Goal: Task Accomplishment & Management: Use online tool/utility

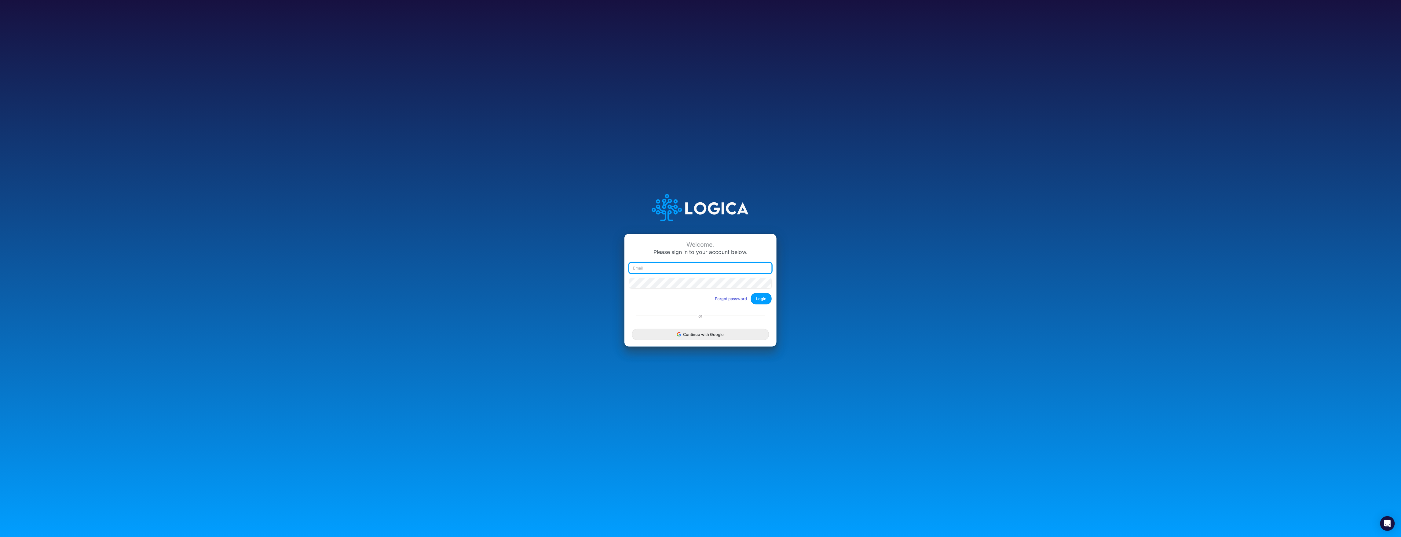
type input "[EMAIL_ADDRESS][DOMAIN_NAME]"
click at [616, 301] on button "Login" at bounding box center [761, 298] width 21 height 11
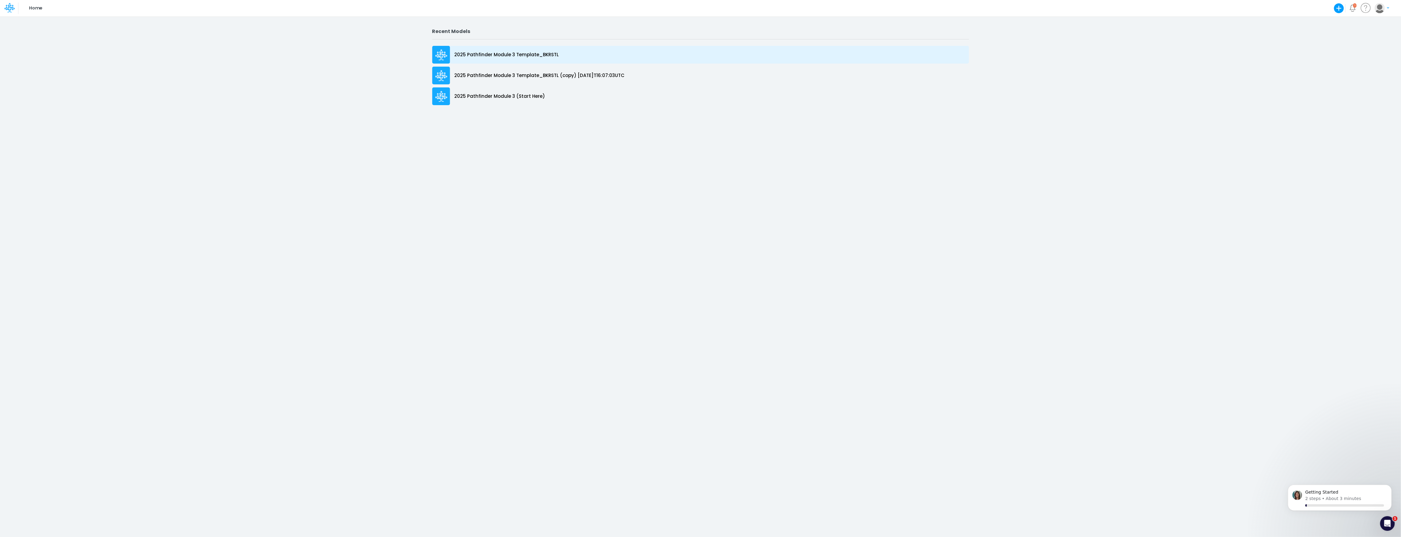
click at [528, 57] on p "2025 Pathfinder Module 3 Template_BKRSTL" at bounding box center [507, 54] width 104 height 7
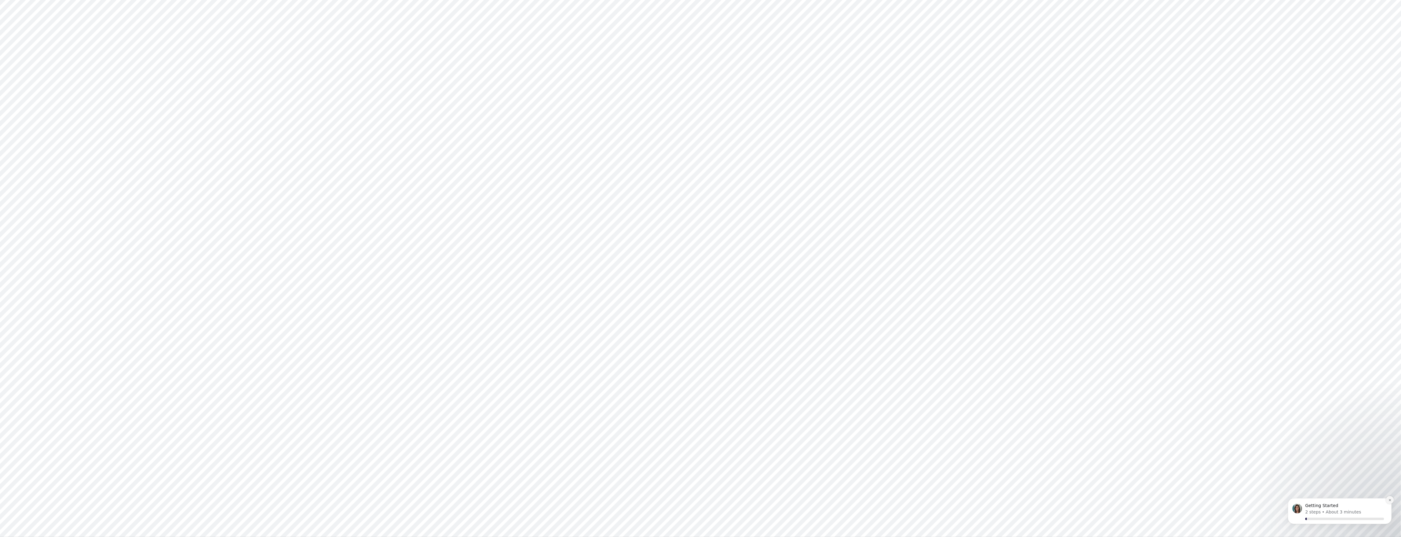
click at [1389, 500] on icon "Dismiss notification" at bounding box center [1389, 499] width 3 height 3
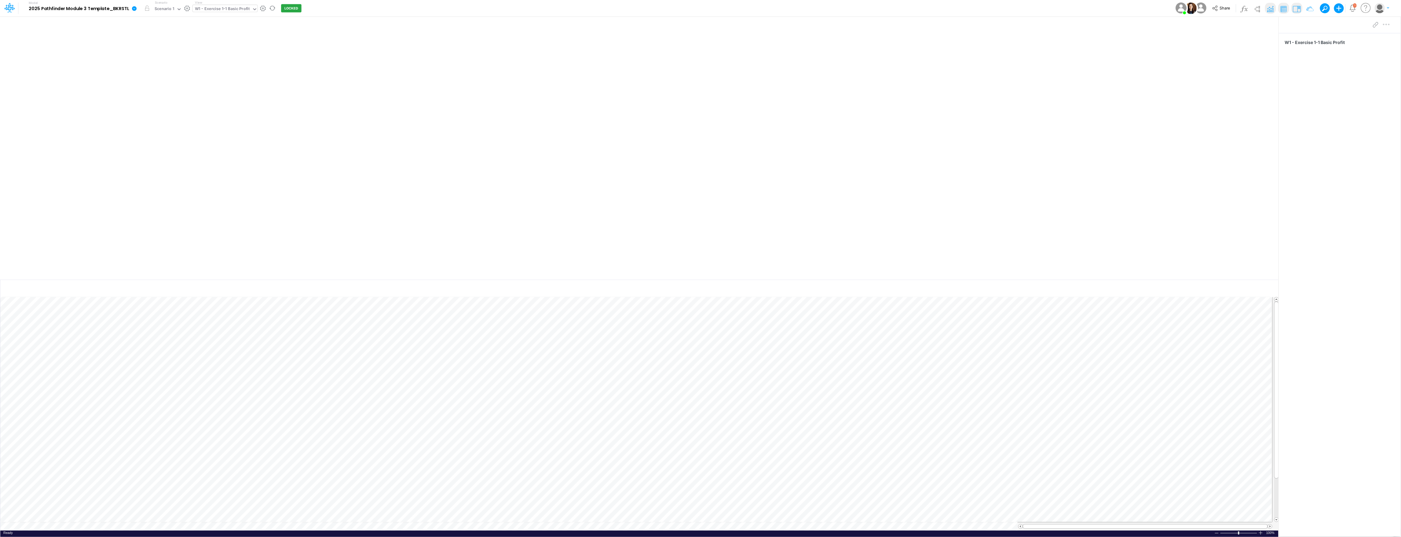
click at [243, 9] on div "W1 - Exercise 1-1 Basic Profit" at bounding box center [222, 9] width 55 height 7
click at [240, 88] on div "W3 - Exercise 1-1 Sales & Marketing Funnels" at bounding box center [237, 91] width 91 height 10
click at [1296, 10] on img at bounding box center [1297, 9] width 10 height 10
click at [1383, 530] on div at bounding box center [1382, 532] width 5 height 5
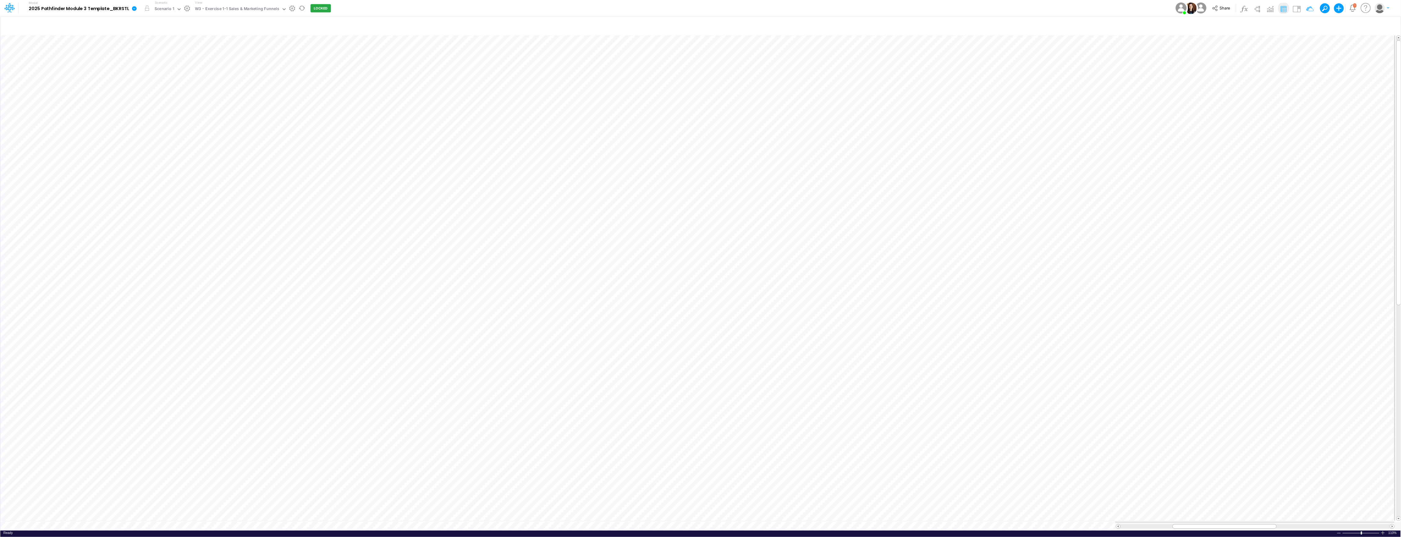
click at [1383, 530] on div at bounding box center [1382, 532] width 5 height 5
drag, startPoint x: 1222, startPoint y: 528, endPoint x: 1215, endPoint y: 526, distance: 7.6
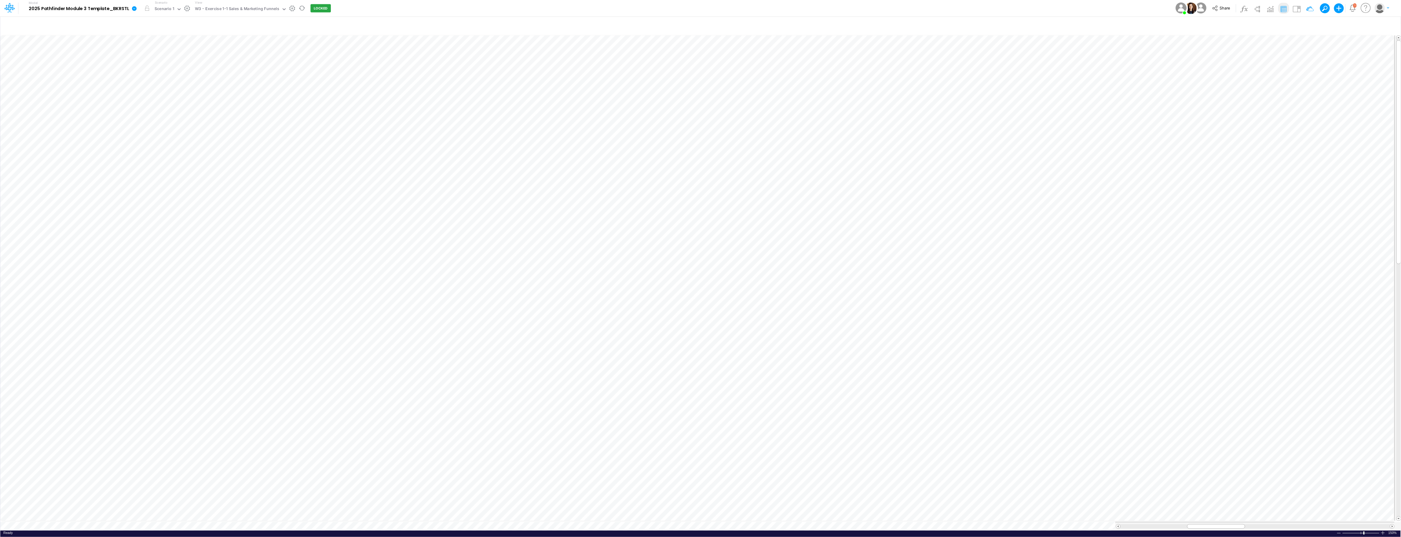
click at [1215, 526] on div "Paste Cut Copy AutoFill Ready 150% Sum: null Max: null Min: null Numerical Coun…" at bounding box center [700, 282] width 1400 height 496
drag, startPoint x: 1217, startPoint y: 522, endPoint x: 1046, endPoint y: 528, distance: 171.1
click at [1046, 528] on div "Paste Cut Copy AutoFill Ready 150% Sum: null Max: null Min: null Numerical Coun…" at bounding box center [700, 282] width 1400 height 496
drag, startPoint x: 1207, startPoint y: 522, endPoint x: 1157, endPoint y: 528, distance: 50.1
click at [1157, 528] on div "Paste Cut Copy AutoFill Ready 150% Sum: null Max: null Min: null Numerical Coun…" at bounding box center [700, 282] width 1400 height 496
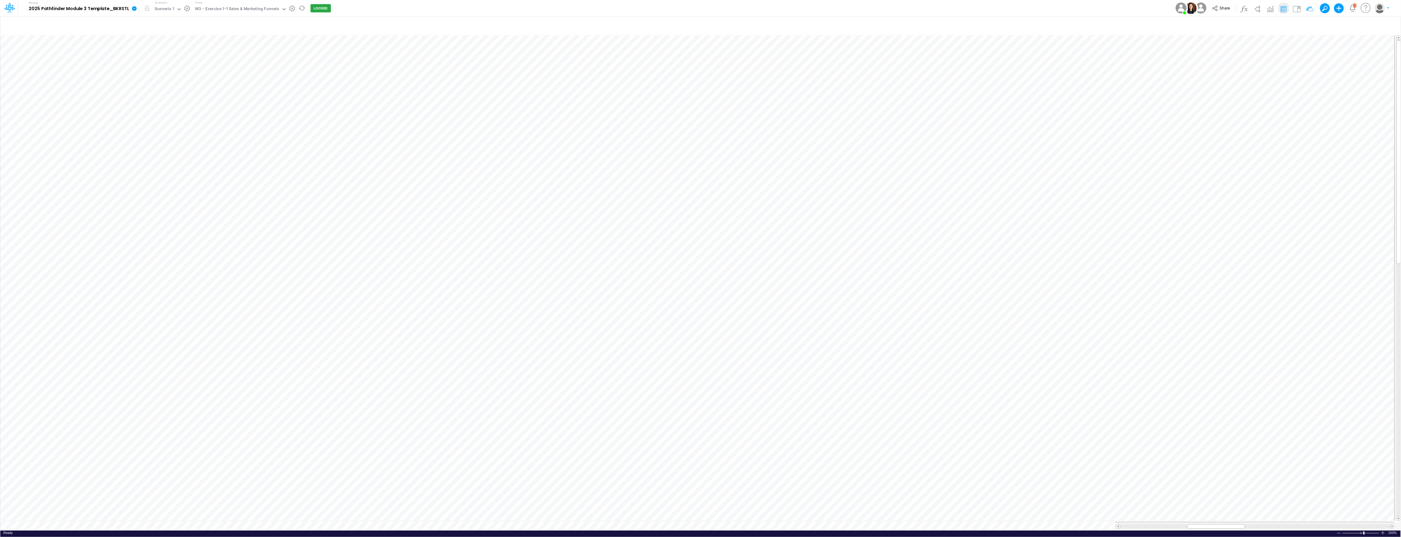
scroll to position [0, 0]
click at [990, 8] on div "Model 2025 Pathfinder Module 3 Template_BKRSTL Edit model settings Duplicate Im…" at bounding box center [700, 8] width 1261 height 16
click at [378, 9] on div "Model 2025 Pathfinder Module 3 Template_BKRSTL Edit model settings Duplicate Im…" at bounding box center [700, 8] width 1261 height 16
click at [316, 10] on button "LOCKED" at bounding box center [321, 8] width 20 height 8
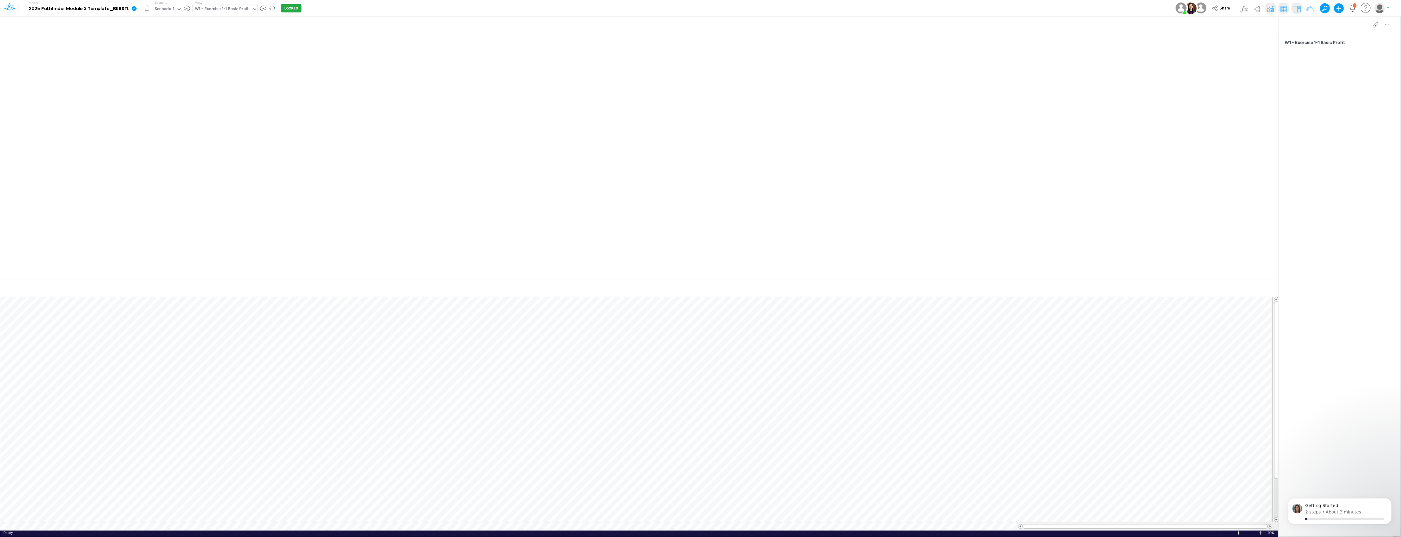
click at [238, 6] on div "W1 - Exercise 1-1 Basic Profit" at bounding box center [222, 9] width 55 height 7
click at [238, 91] on div "W2 - Exercise 1-2 Revenue Drivers" at bounding box center [237, 91] width 91 height 10
type input "BKRSTL Projections [DATE]"
click at [1262, 533] on div at bounding box center [1260, 532] width 5 height 5
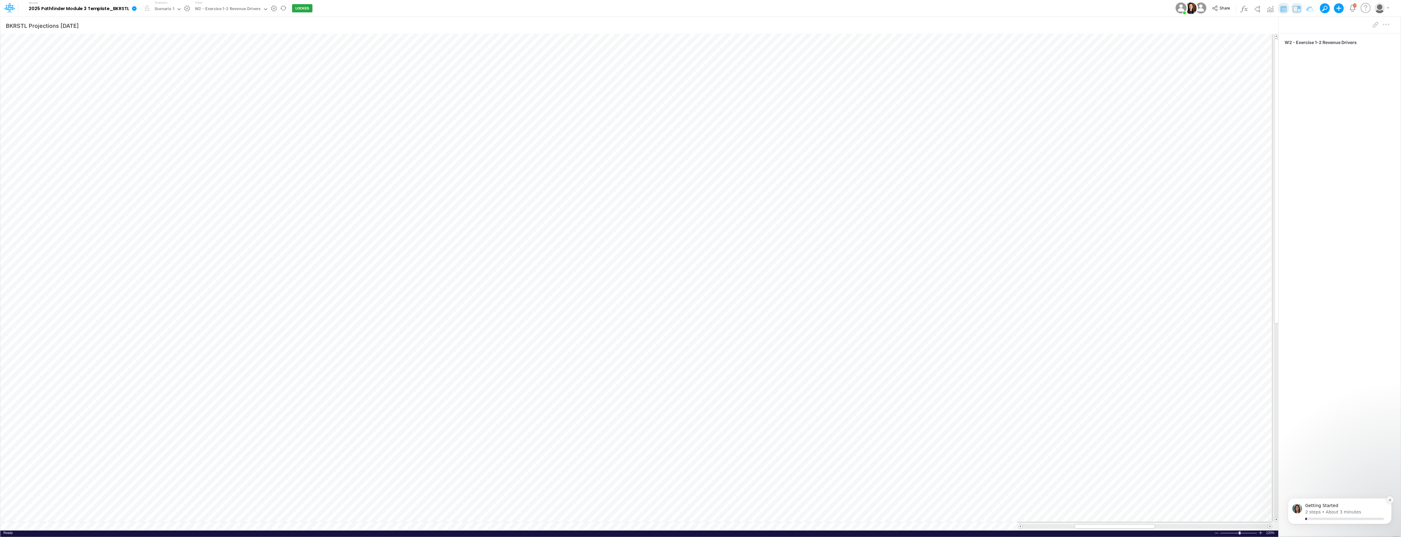
click at [1389, 499] on icon "Dismiss notification" at bounding box center [1389, 499] width 3 height 3
click at [1301, 6] on img at bounding box center [1297, 9] width 10 height 10
click at [299, 9] on button "LOCKED" at bounding box center [302, 8] width 20 height 8
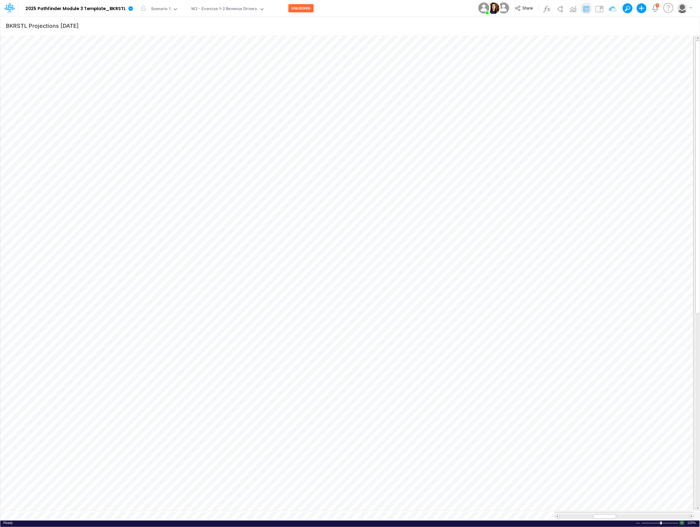
click at [681, 521] on div at bounding box center [682, 523] width 5 height 5
click at [604, 515] on span at bounding box center [605, 516] width 4 height 4
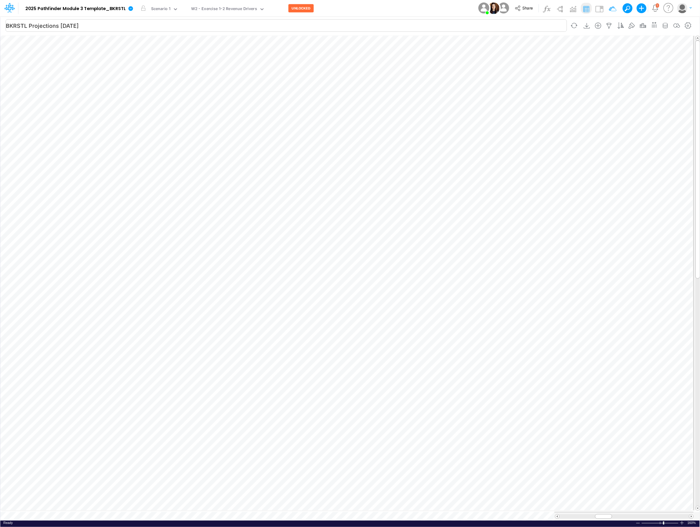
scroll to position [0, 0]
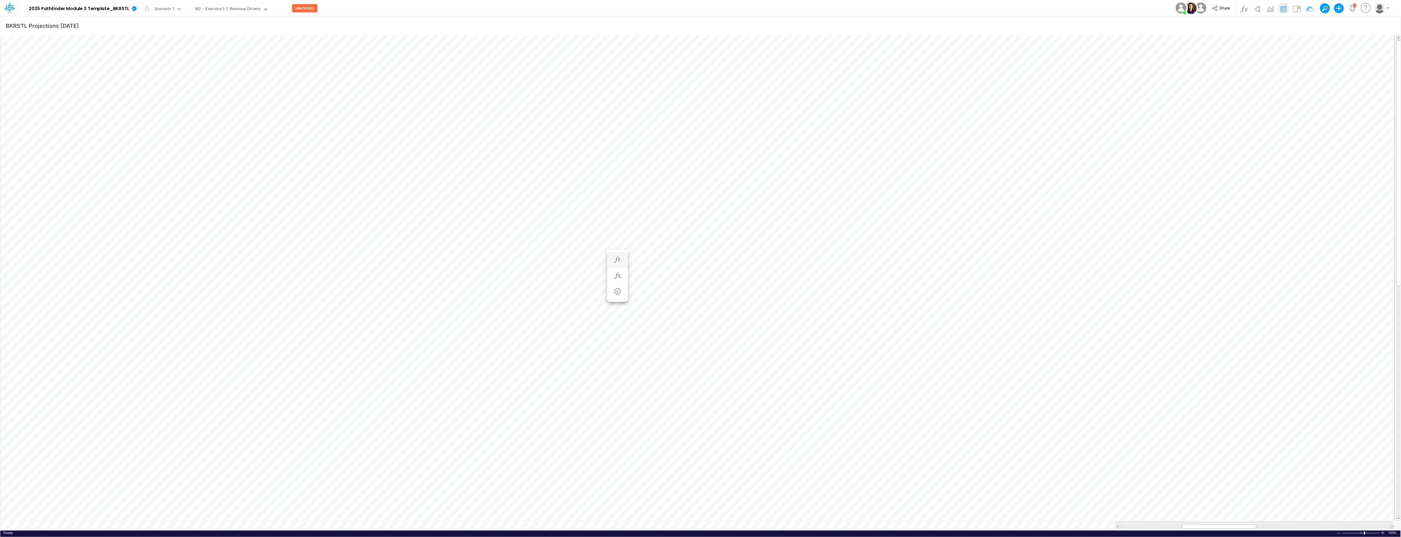
scroll to position [0, 0]
click at [659, 243] on icon "button" at bounding box center [657, 240] width 9 height 6
click at [802, 420] on input "0" at bounding box center [801, 421] width 28 height 10
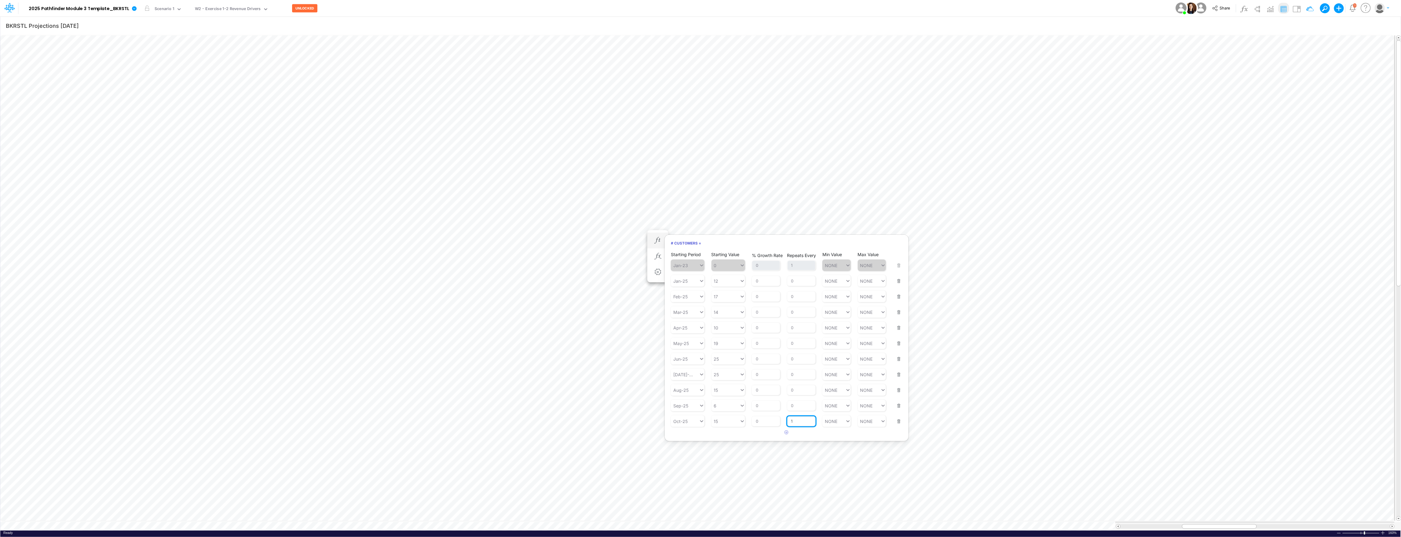
type input "1"
type input "NONE"
click at [774, 436] on input "0" at bounding box center [766, 432] width 28 height 10
type input "5"
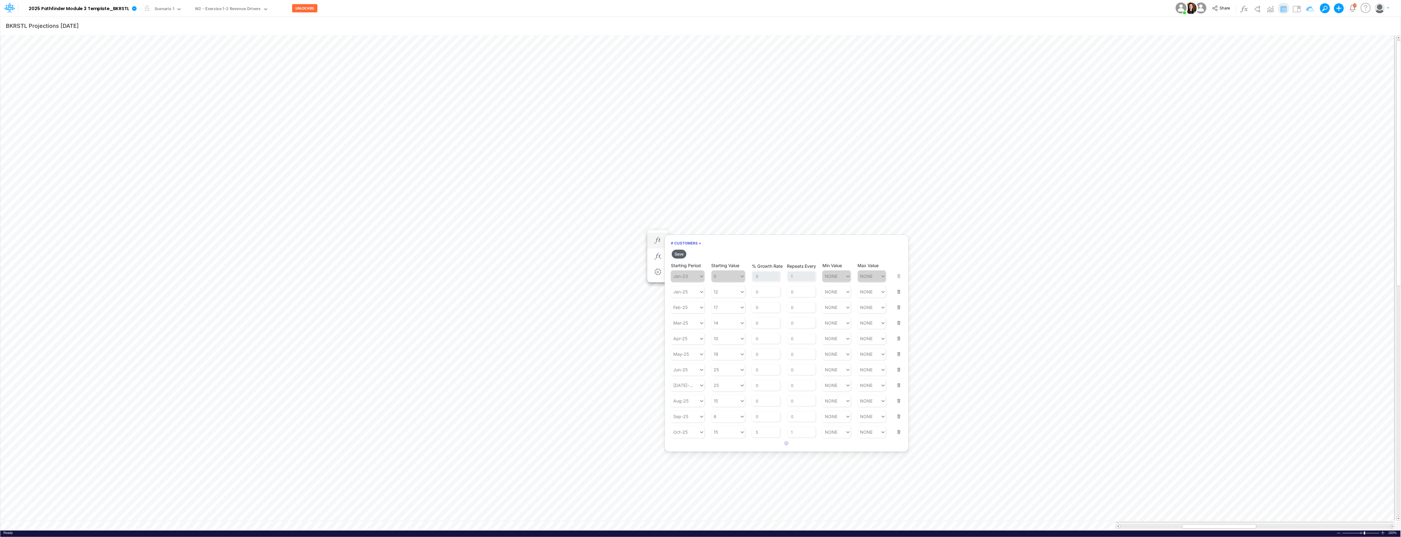
click at [682, 252] on button "Save" at bounding box center [679, 254] width 15 height 9
click at [657, 250] on icon "button" at bounding box center [657, 250] width 9 height 6
click at [802, 431] on input "0" at bounding box center [801, 431] width 28 height 10
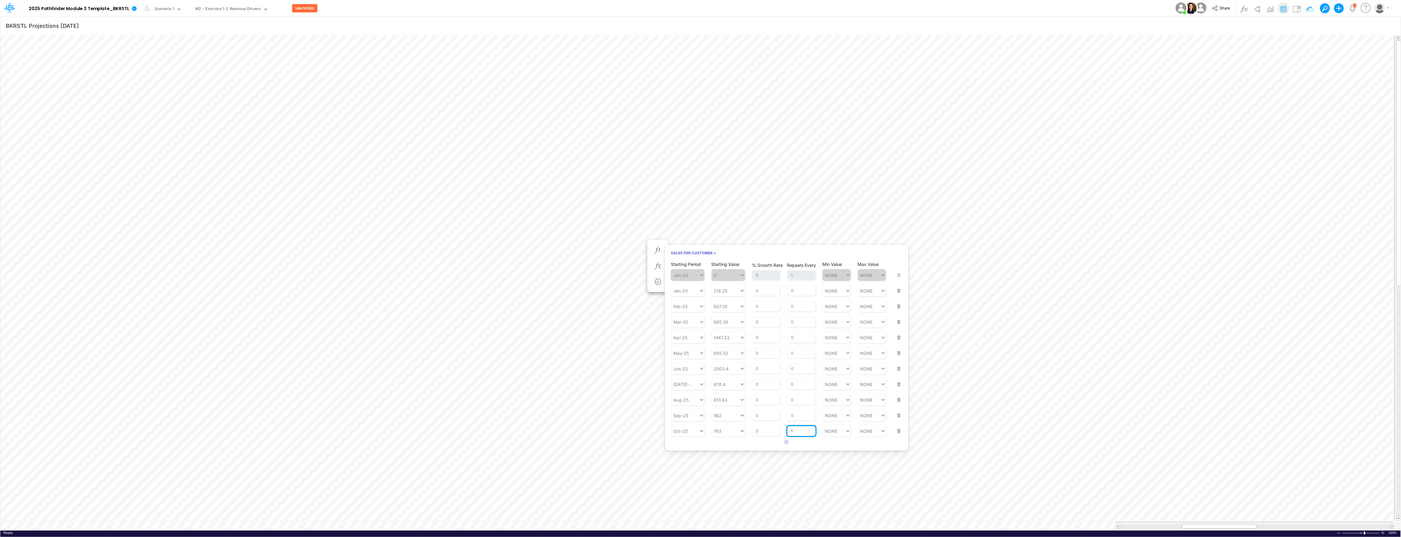
type input "1"
type input "NONE"
click at [679, 268] on button "Save" at bounding box center [679, 263] width 15 height 9
click at [656, 250] on icon "button" at bounding box center [657, 250] width 9 height 6
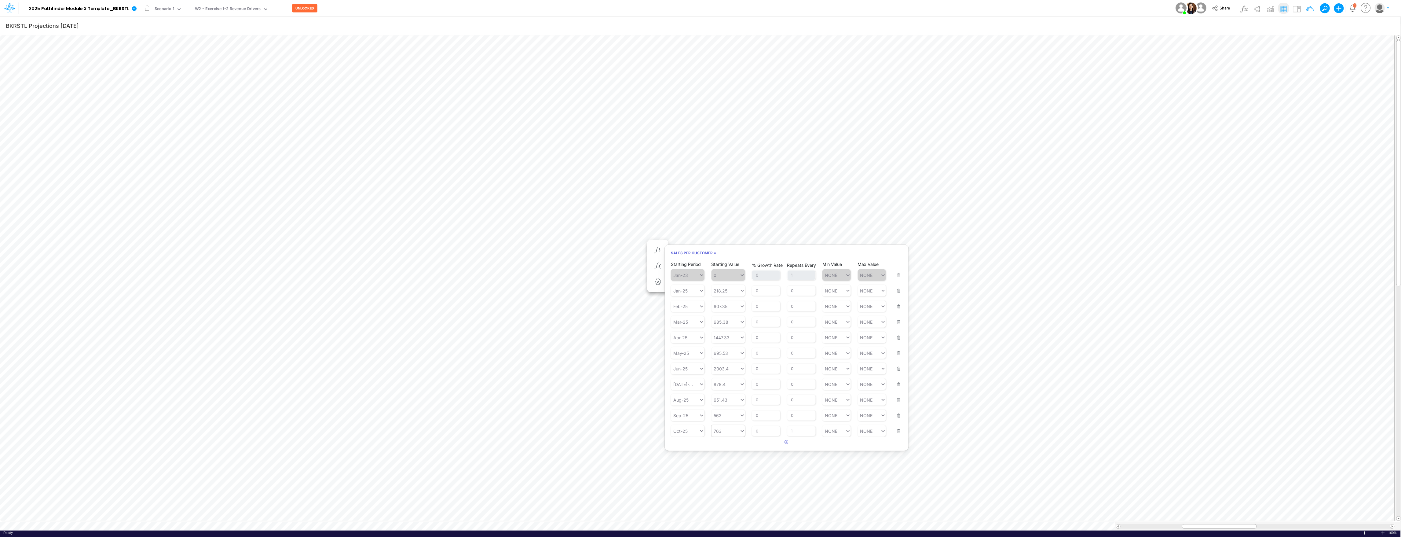
type input "763"
click at [730, 433] on div "763 763" at bounding box center [725, 430] width 28 height 9
click at [729, 477] on div "AVG TTM" at bounding box center [728, 477] width 34 height 10
click at [679, 263] on button "Save" at bounding box center [679, 263] width 15 height 9
click at [656, 250] on icon "button" at bounding box center [657, 250] width 9 height 6
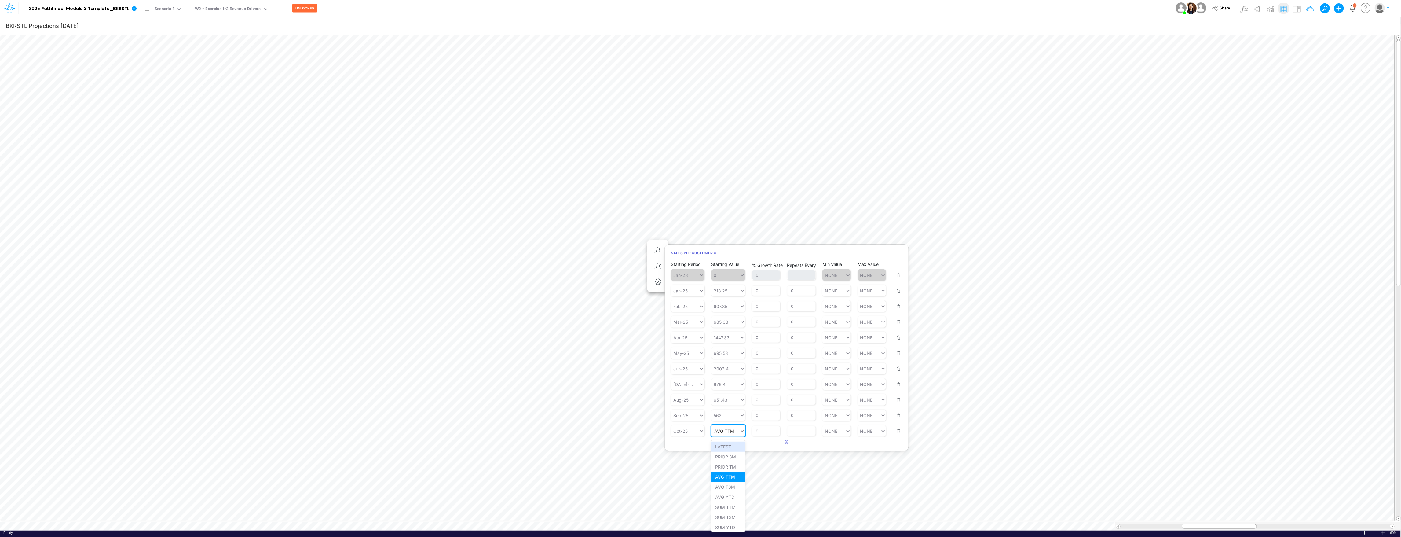
click at [740, 431] on icon at bounding box center [742, 431] width 5 height 6
click at [730, 432] on input "AVG TTM" at bounding box center [724, 430] width 20 height 5
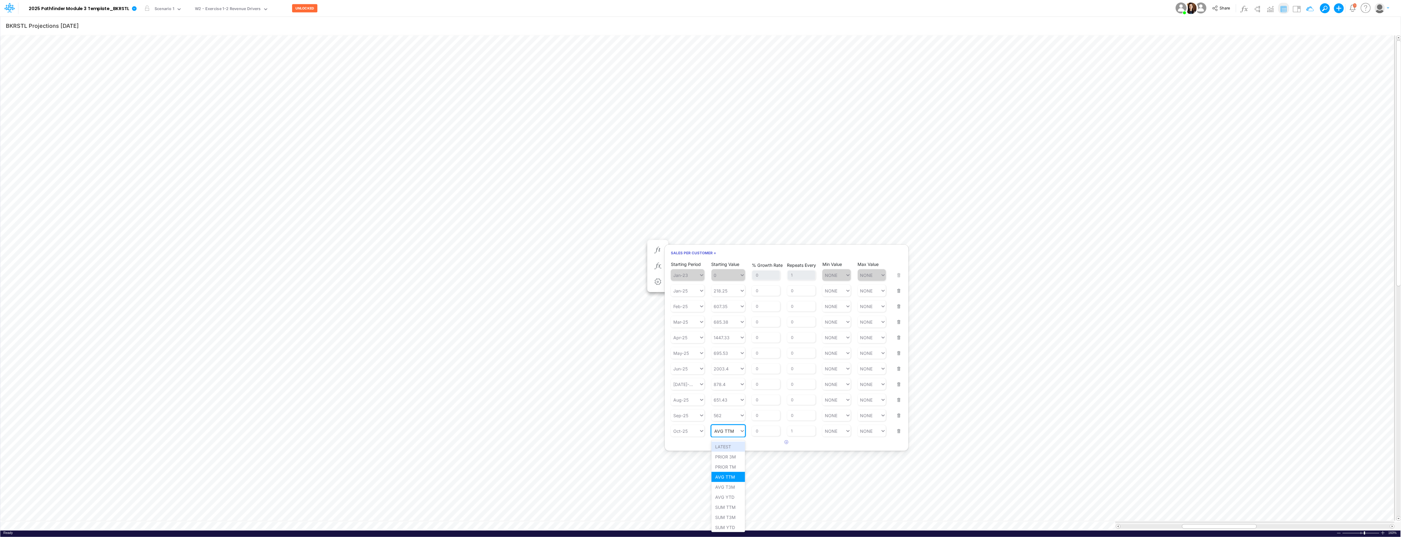
click at [730, 432] on input "AVG TTM" at bounding box center [724, 430] width 20 height 5
type input "763"
click at [663, 247] on button "button" at bounding box center [657, 250] width 11 height 12
type input "763"
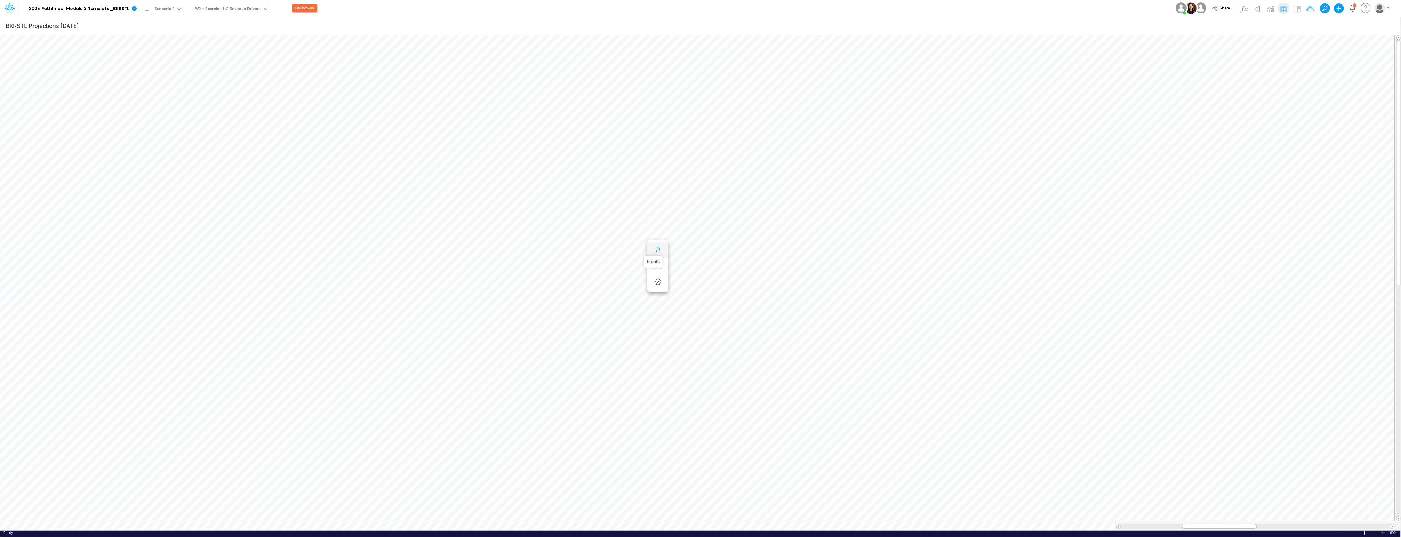
click at [656, 248] on icon "button" at bounding box center [657, 250] width 9 height 6
click at [726, 446] on div "Set value 763" at bounding box center [728, 446] width 35 height 10
type input "763"
click at [681, 262] on button "Save" at bounding box center [679, 263] width 15 height 9
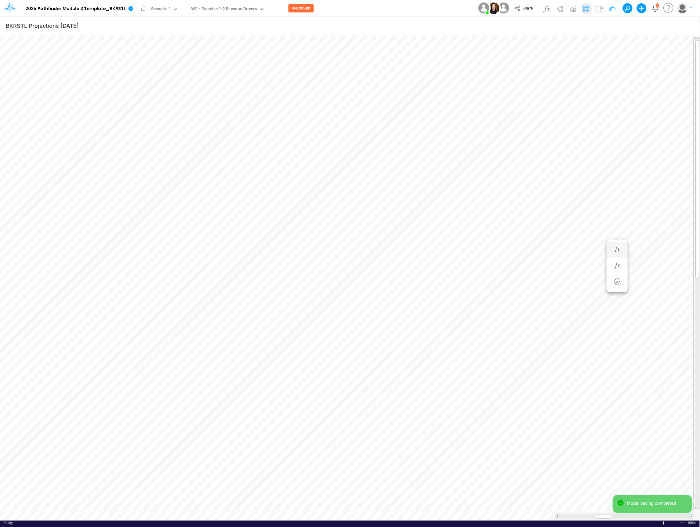
scroll to position [0, 0]
